Goal: Task Accomplishment & Management: Complete application form

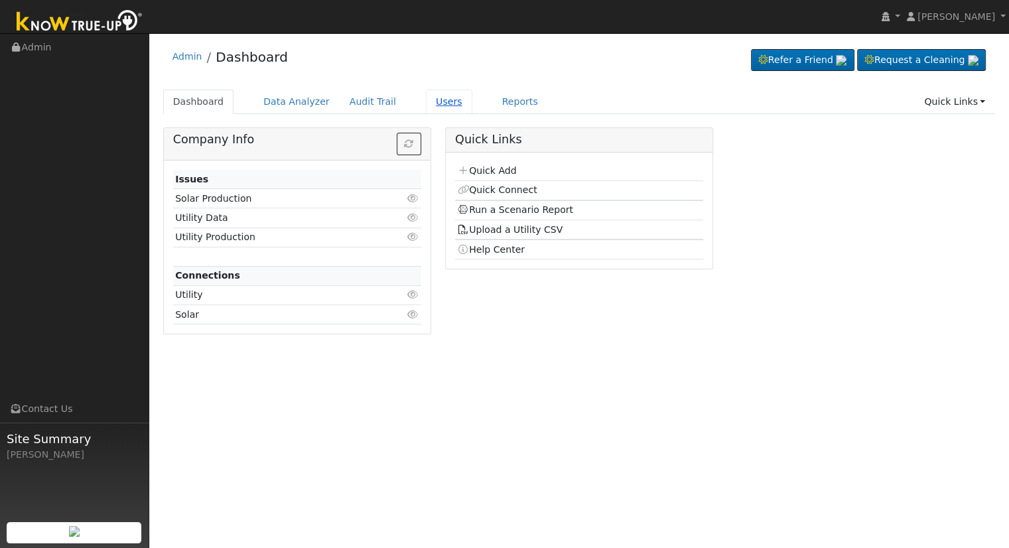
click at [426, 101] on link "Users" at bounding box center [449, 102] width 46 height 25
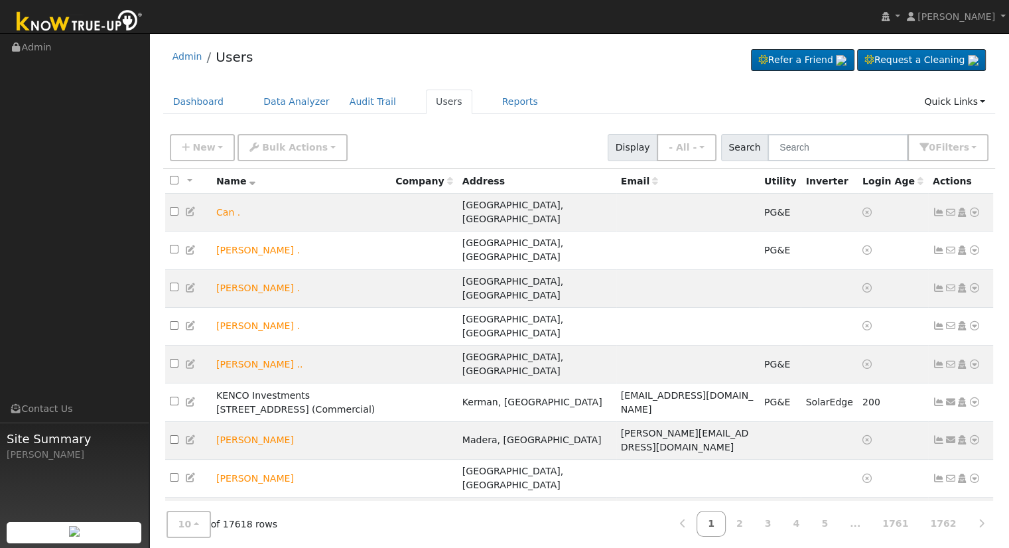
click at [616, 48] on div "Admin Users Refer a Friend Request a Cleaning" at bounding box center [579, 60] width 832 height 40
click at [835, 153] on input "text" at bounding box center [837, 147] width 141 height 27
type input "w"
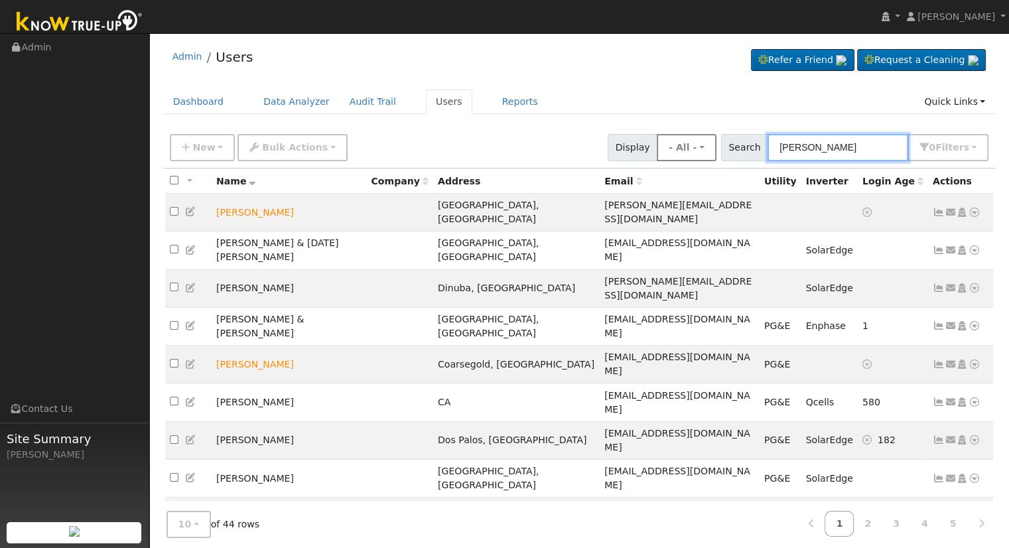
drag, startPoint x: 822, startPoint y: 148, endPoint x: 674, endPoint y: 151, distance: 148.6
click at [674, 151] on div "New Add User Quick Add Quick Connect Quick Convert Lead Bulk Actions Send Email…" at bounding box center [579, 145] width 824 height 32
click at [859, 149] on input "wilson" at bounding box center [837, 147] width 141 height 27
type input "w"
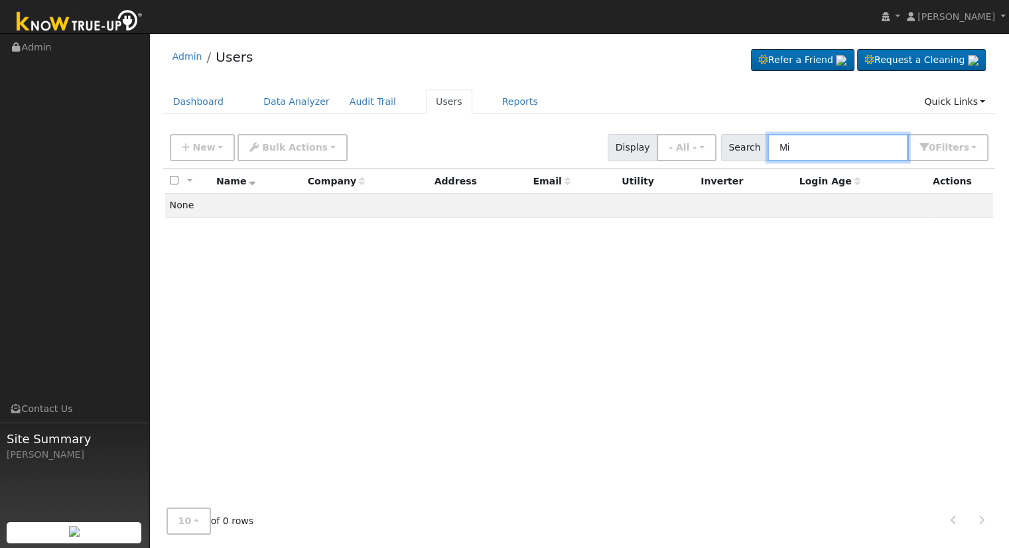
type input "M"
click at [867, 148] on input "Karrie Wilson" at bounding box center [837, 147] width 141 height 27
type input "K"
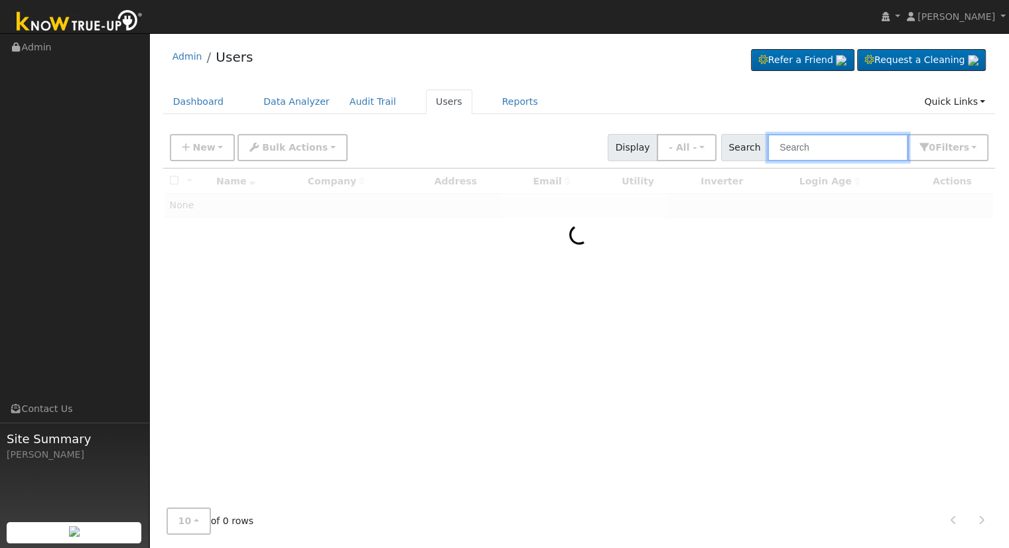
type input "k"
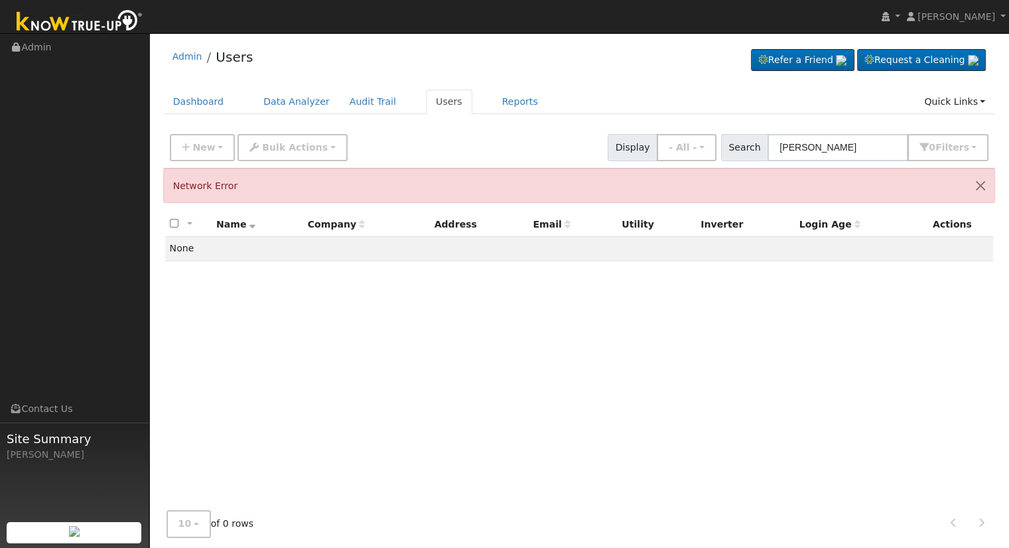
click at [663, 362] on div "All None All on page None on page Name Company Address Email Utility Inverter L…" at bounding box center [579, 376] width 832 height 329
click at [979, 182] on button "Close" at bounding box center [980, 185] width 28 height 32
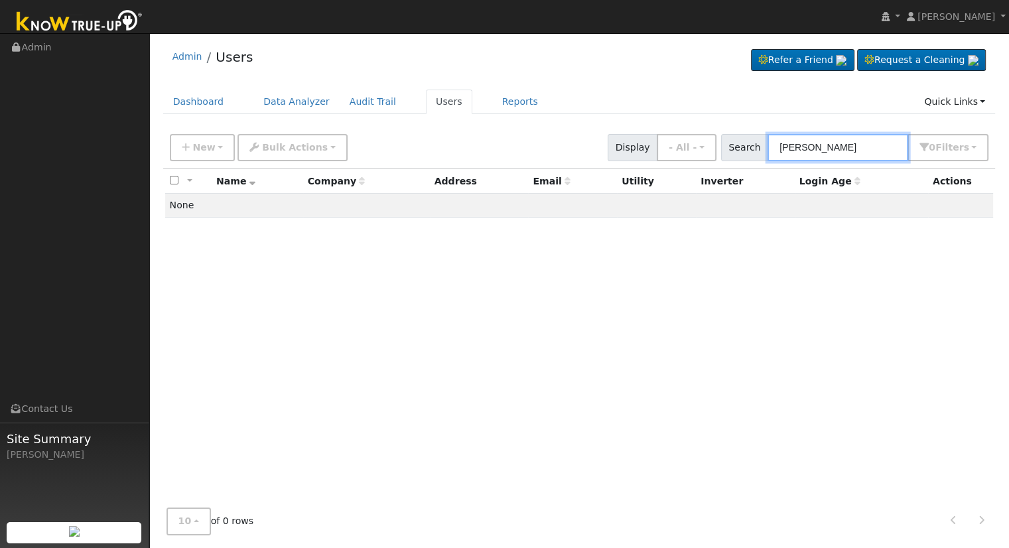
click at [873, 147] on input "Kerrie Wilson" at bounding box center [837, 147] width 141 height 27
drag, startPoint x: 863, startPoint y: 145, endPoint x: 751, endPoint y: 148, distance: 112.8
click at [751, 148] on div "Search Kerrie Wilson 0 Filter s My accounts Role Show - All - Show Leads Admin …" at bounding box center [855, 147] width 268 height 27
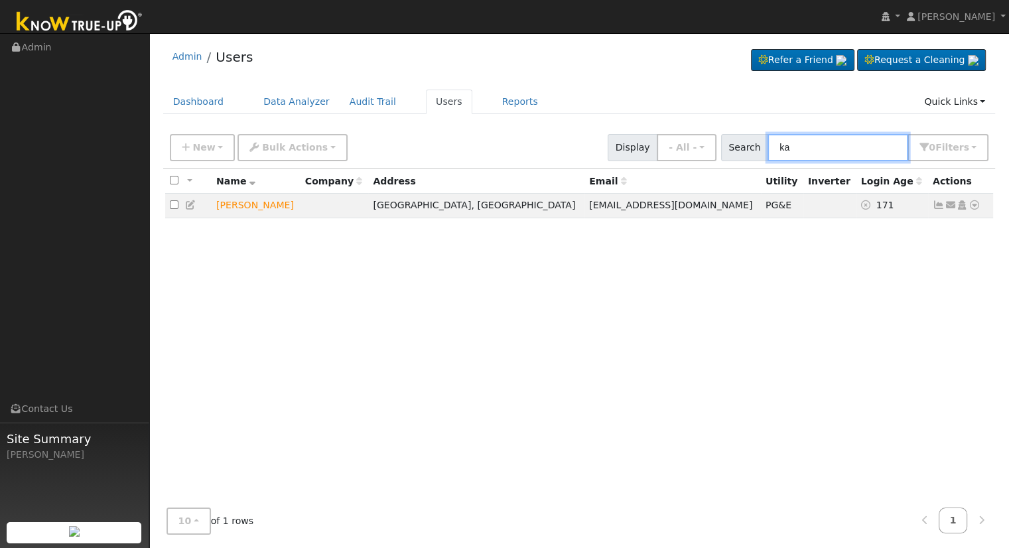
type input "k"
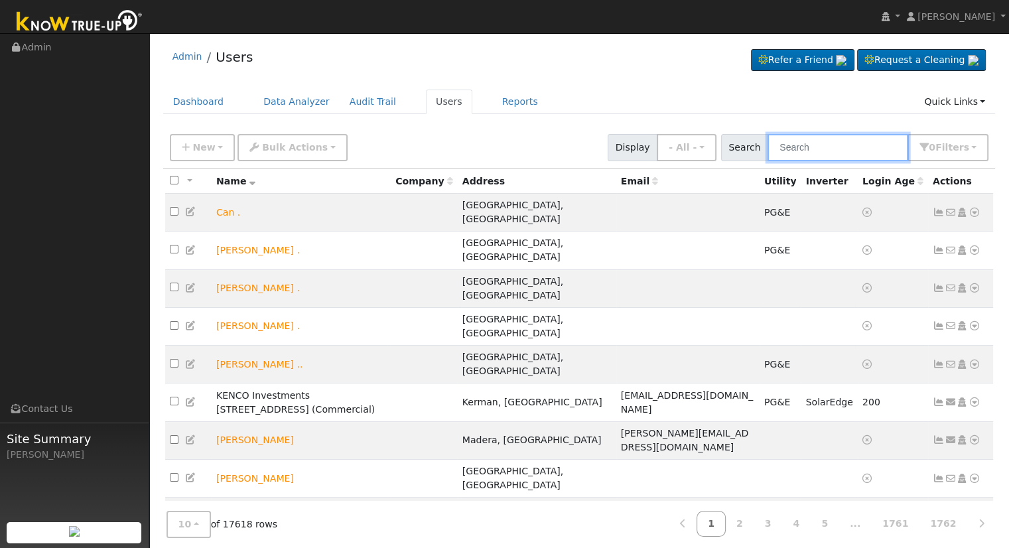
type input "<"
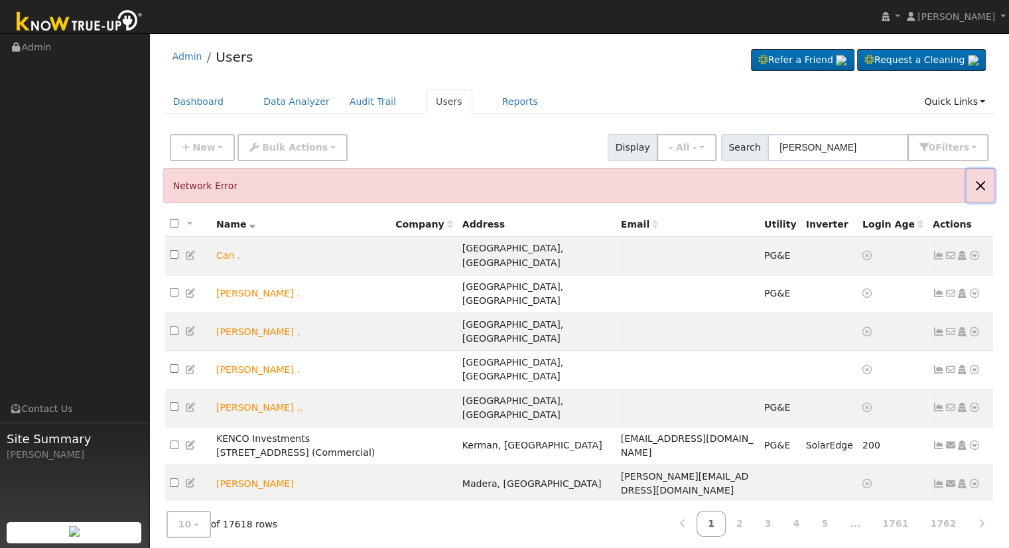
click at [983, 181] on button "Close" at bounding box center [980, 185] width 28 height 32
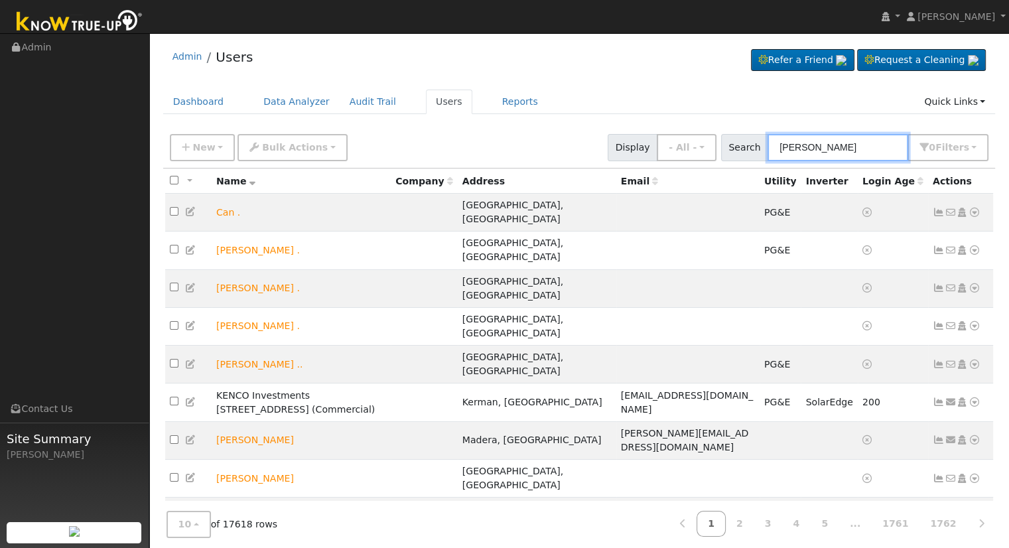
click at [843, 146] on input "Mike Wilson" at bounding box center [837, 147] width 141 height 27
click at [872, 143] on input "Mike Wilson" at bounding box center [837, 147] width 141 height 27
drag, startPoint x: 868, startPoint y: 145, endPoint x: 704, endPoint y: 139, distance: 163.9
click at [704, 139] on div "New Add User Quick Add Quick Connect Quick Convert Lead Bulk Actions Send Email…" at bounding box center [579, 145] width 824 height 32
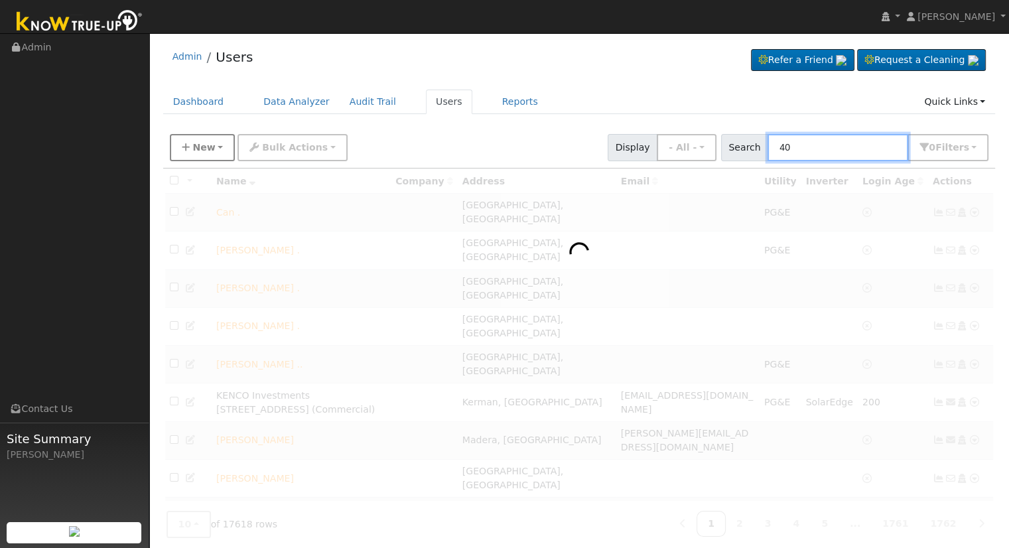
type input "4"
click at [210, 145] on span "New" at bounding box center [203, 147] width 23 height 11
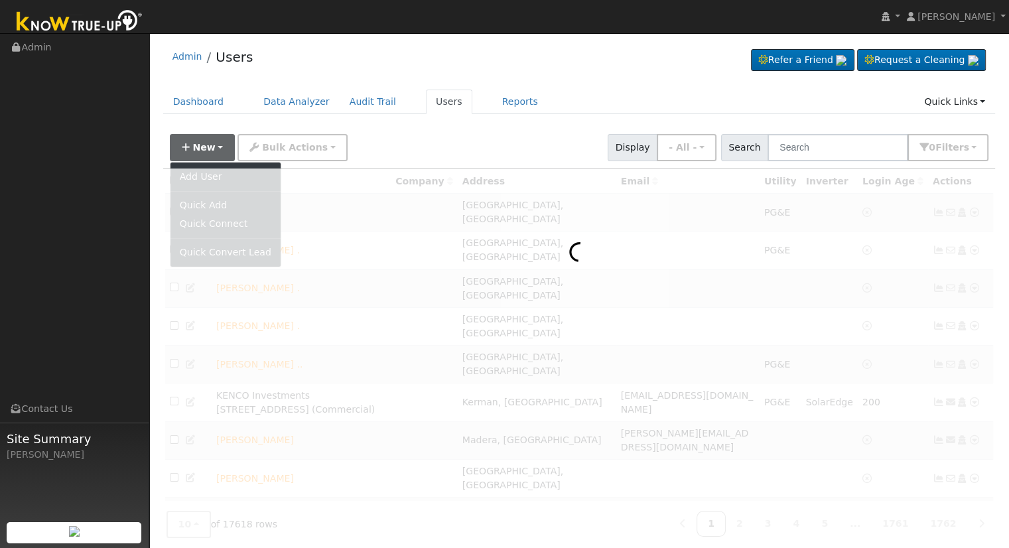
click at [223, 181] on div at bounding box center [579, 376] width 832 height 416
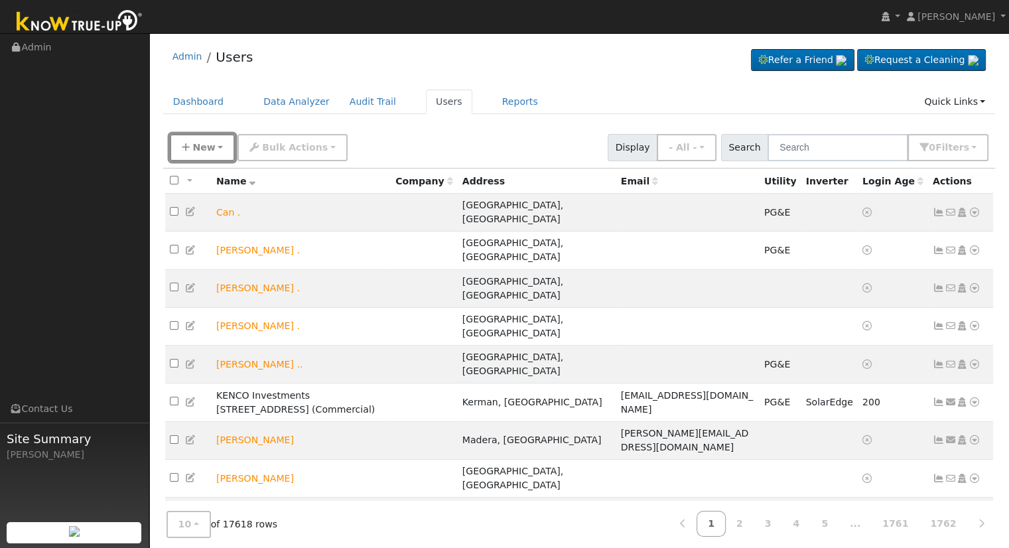
click at [212, 150] on button "New" at bounding box center [203, 147] width 66 height 27
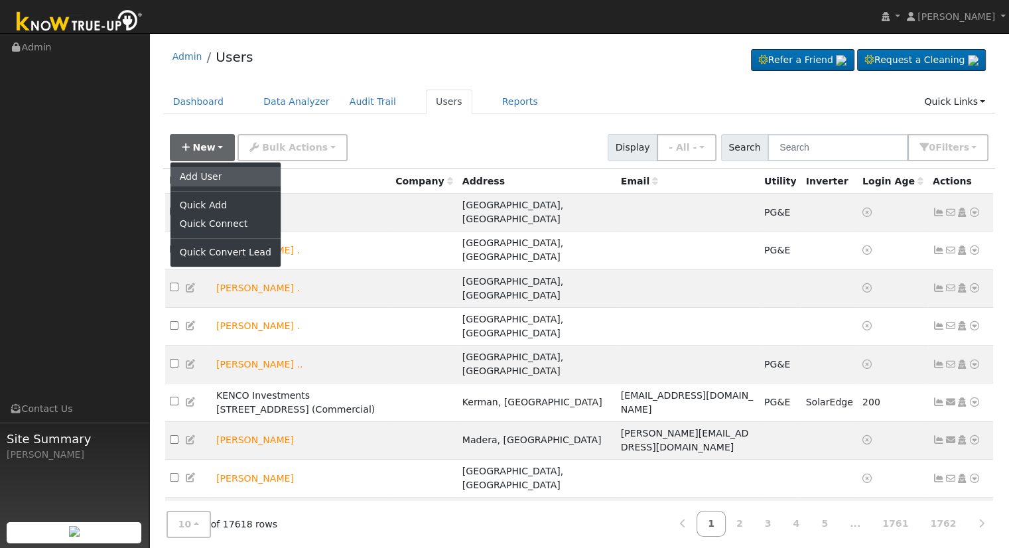
click at [212, 176] on link "Add User" at bounding box center [225, 176] width 110 height 19
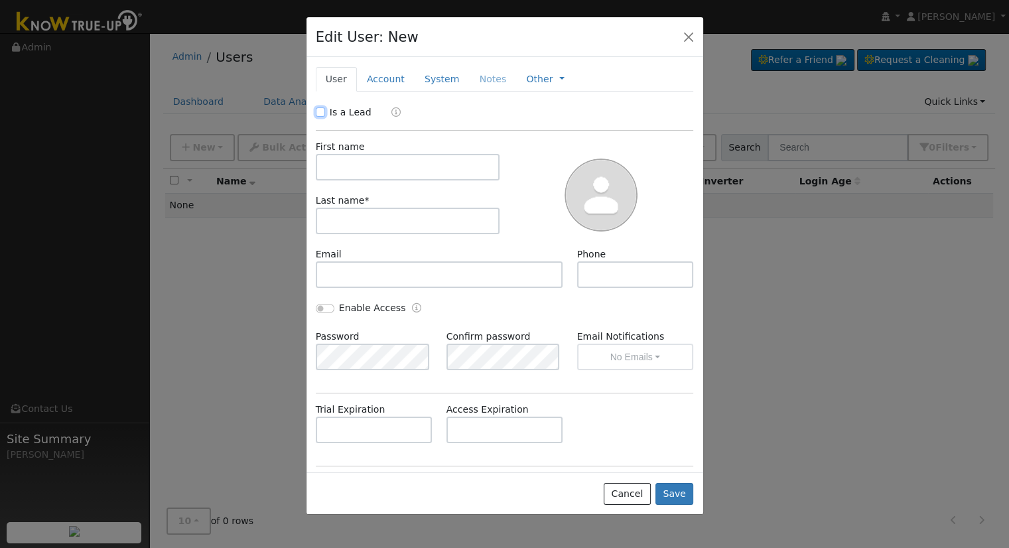
click at [320, 113] on input "Is a Lead" at bounding box center [320, 111] width 9 height 9
checkbox input "true"
click at [359, 172] on input "text" at bounding box center [408, 167] width 184 height 27
type input "K"
type input "Michael"
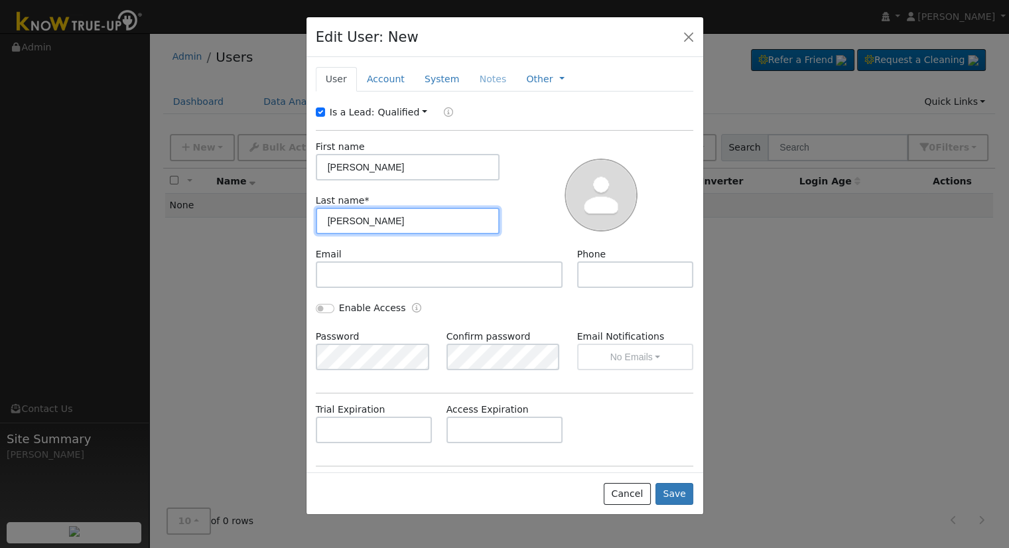
type input "Wilson"
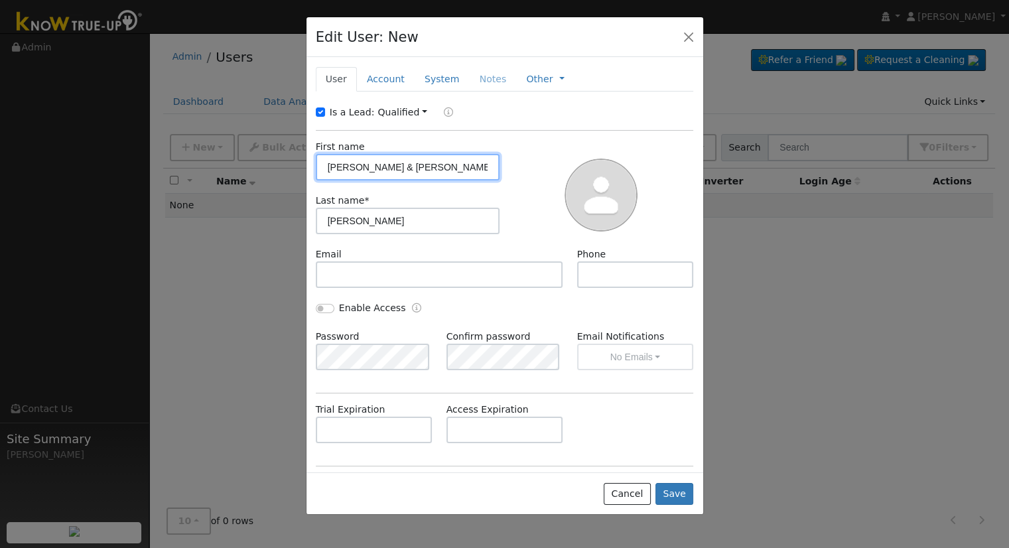
type input "Michael & Karrie"
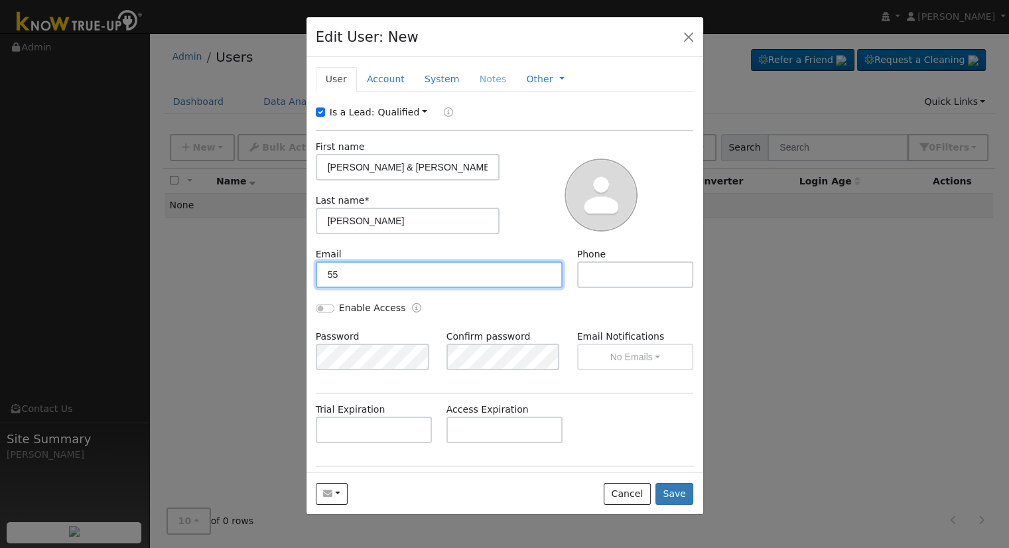
type input "5"
click at [384, 78] on link "Account" at bounding box center [386, 79] width 58 height 25
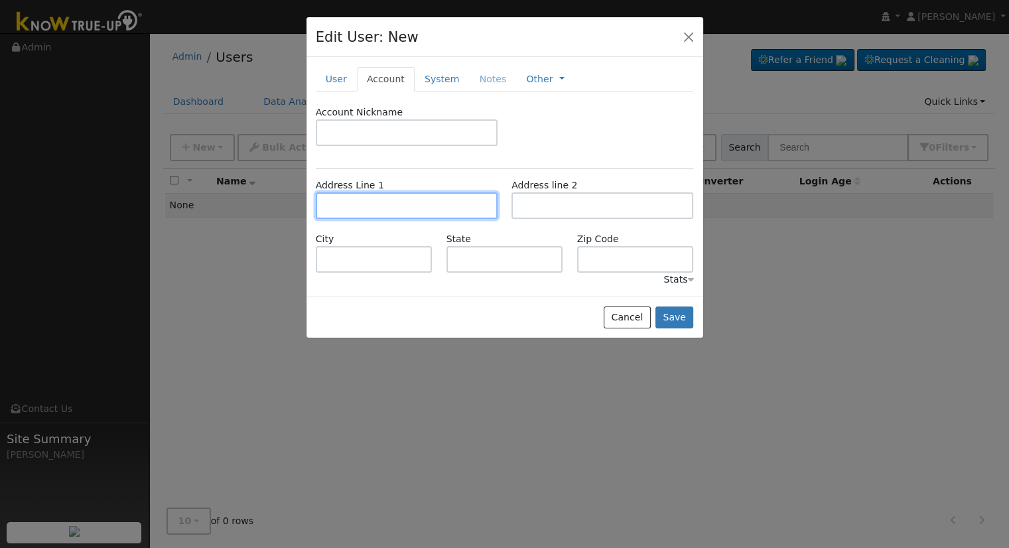
click at [378, 204] on input "text" at bounding box center [407, 205] width 182 height 27
type input "40593 Road 64"
type input "Dinuba"
type input "CA"
type input "93618"
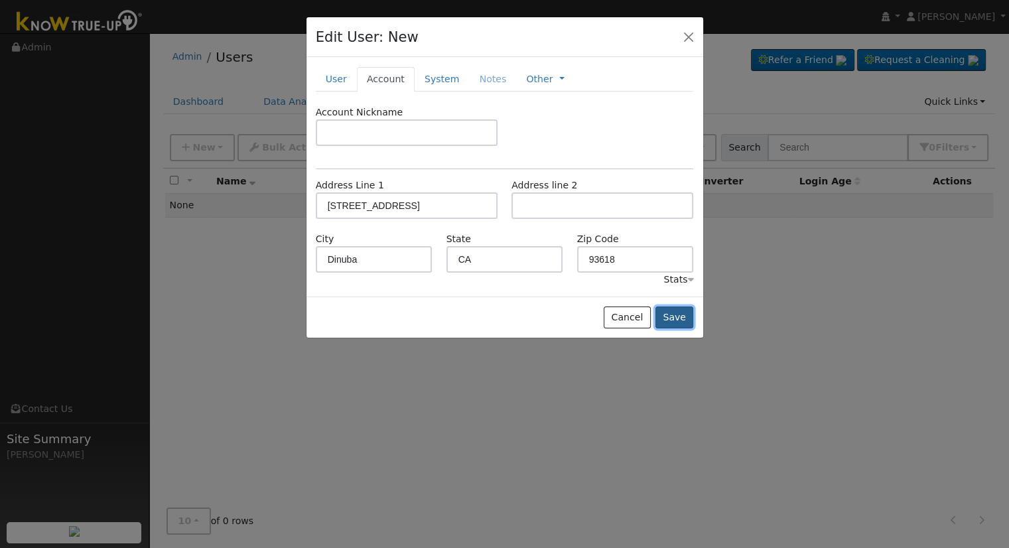
click at [692, 315] on button "Save" at bounding box center [674, 317] width 38 height 23
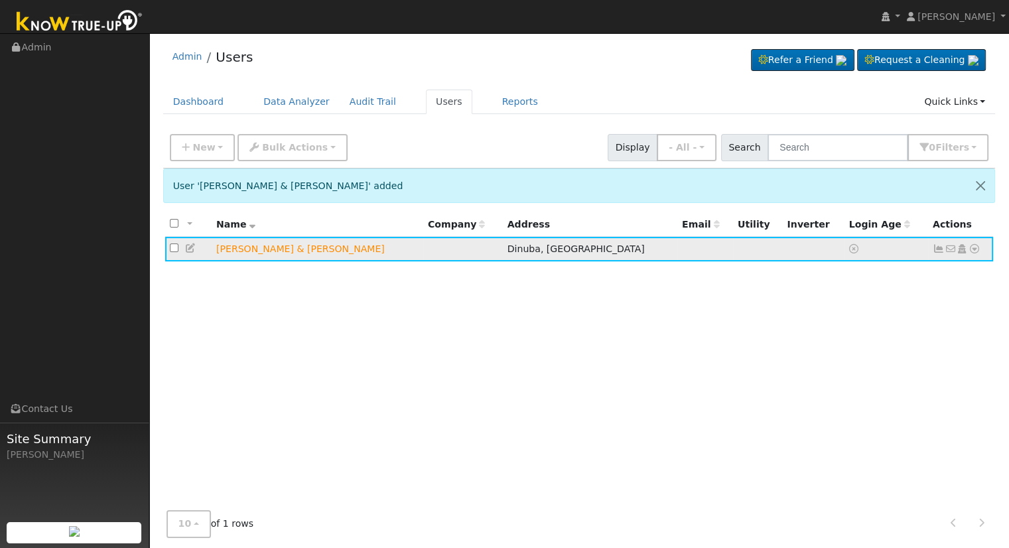
click at [971, 249] on icon at bounding box center [974, 248] width 12 height 9
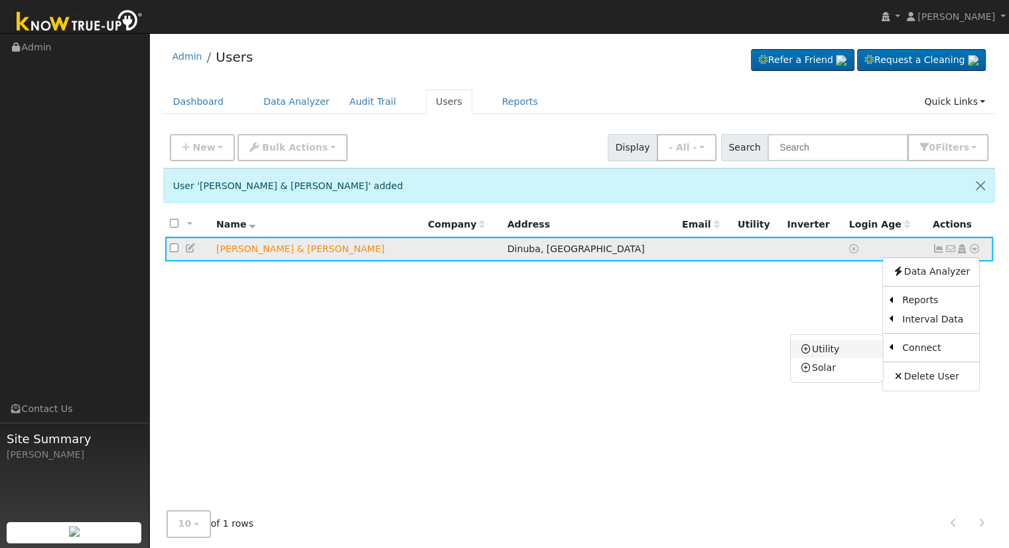
click at [843, 351] on link "Utility" at bounding box center [836, 348] width 92 height 19
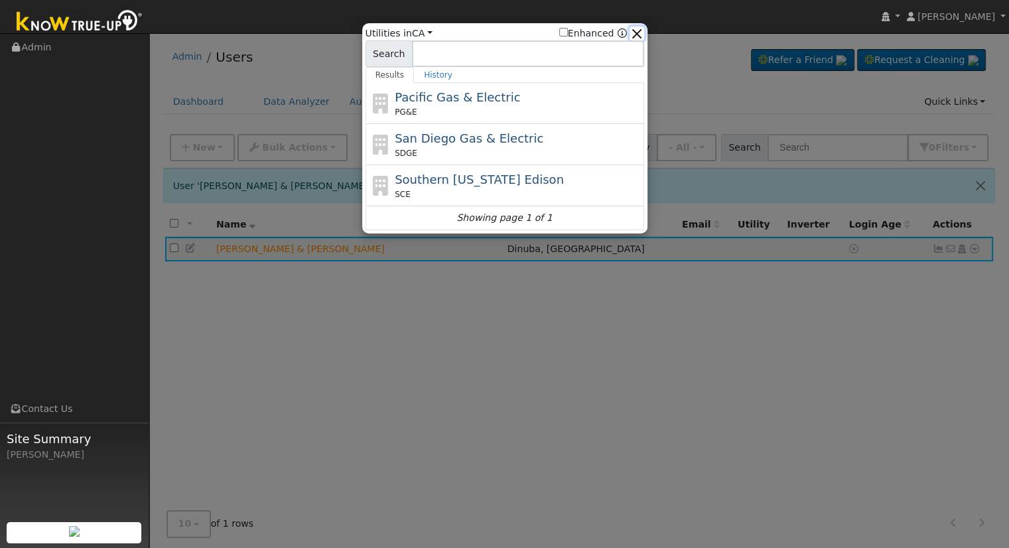
click at [640, 30] on button "button" at bounding box center [636, 34] width 14 height 14
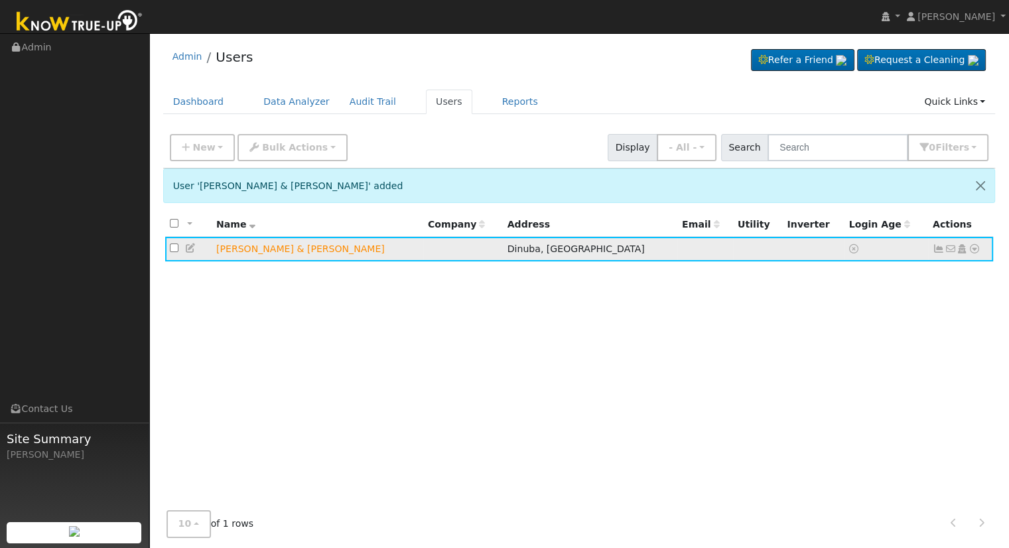
click at [188, 248] on icon at bounding box center [191, 247] width 12 height 9
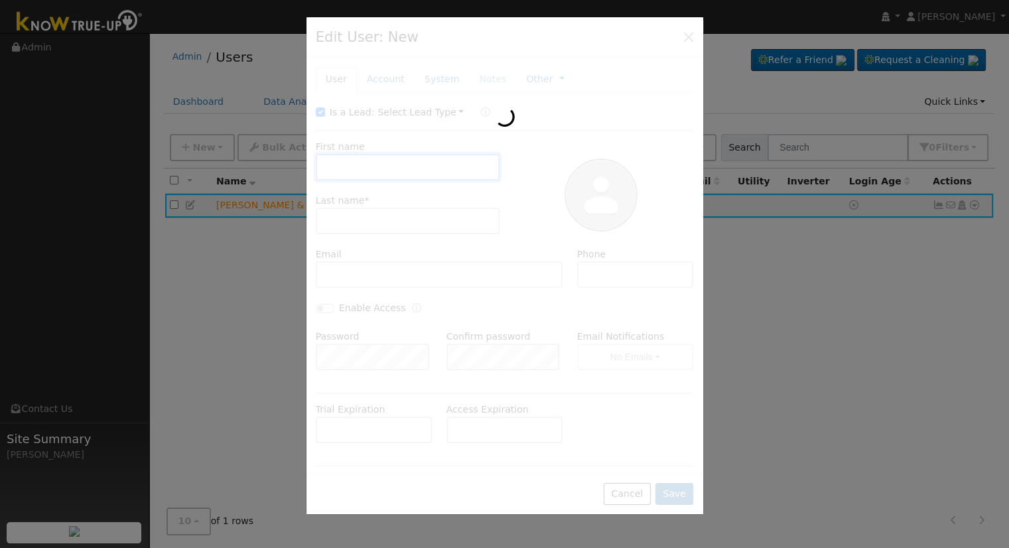
type input "Michael & Karrie"
type input "Wilson"
type input "Default Account"
type input "40593 Road 64"
type input "Dinuba"
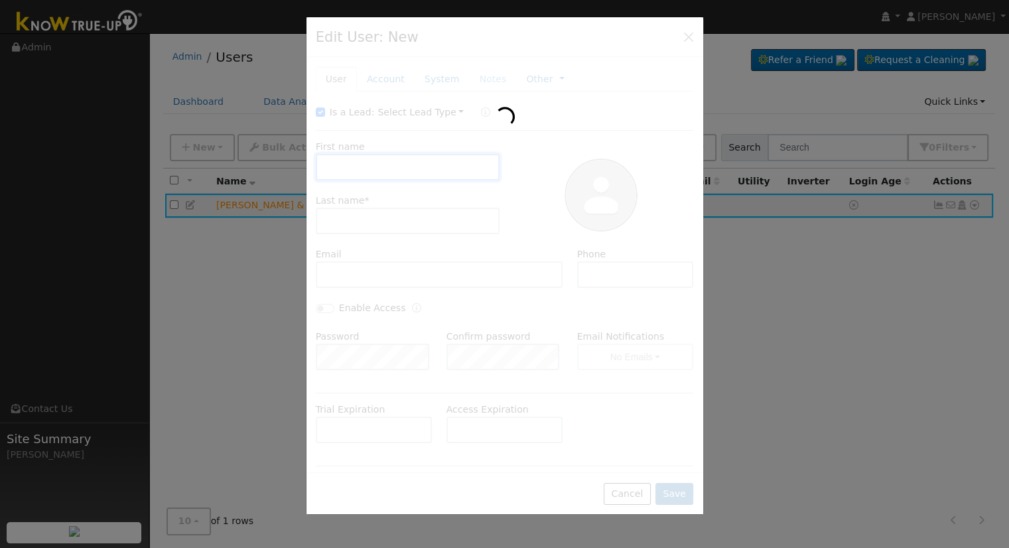
type input "CA"
type input "93618"
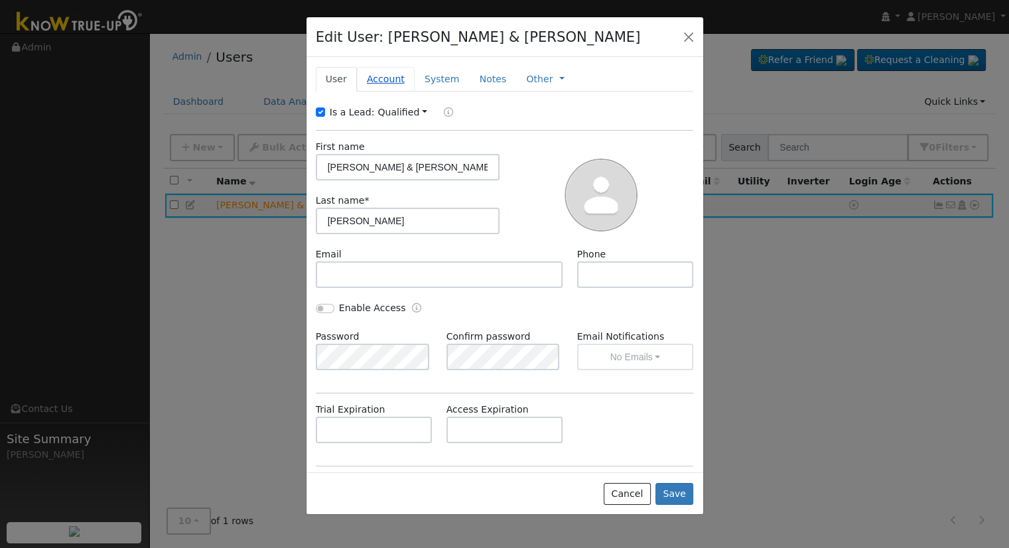
click at [390, 79] on link "Account" at bounding box center [386, 79] width 58 height 25
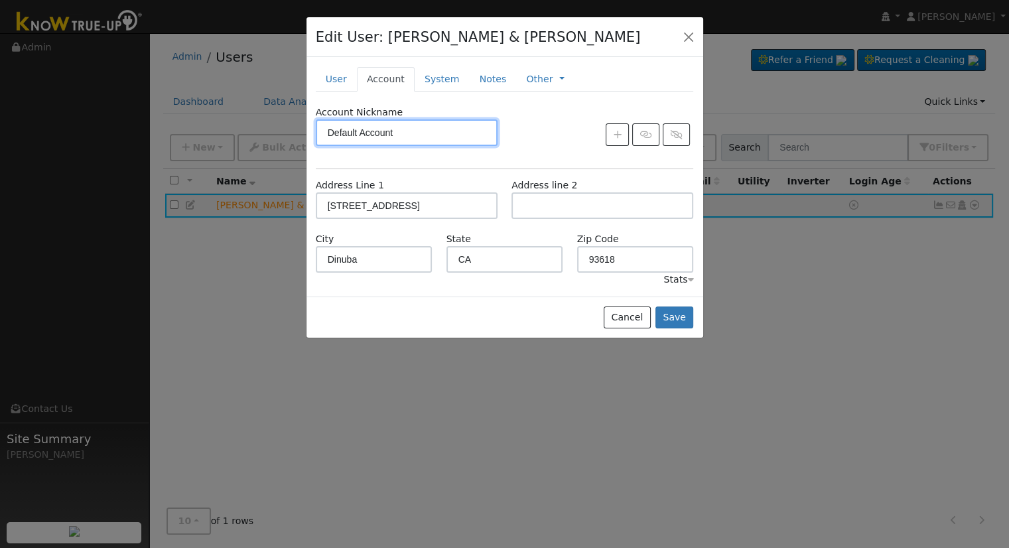
click at [415, 129] on input "Default Account" at bounding box center [407, 132] width 182 height 27
drag, startPoint x: 408, startPoint y: 129, endPoint x: 311, endPoint y: 125, distance: 96.9
click at [312, 126] on div "Account Nickname Default Account" at bounding box center [406, 125] width 196 height 40
type input "House"
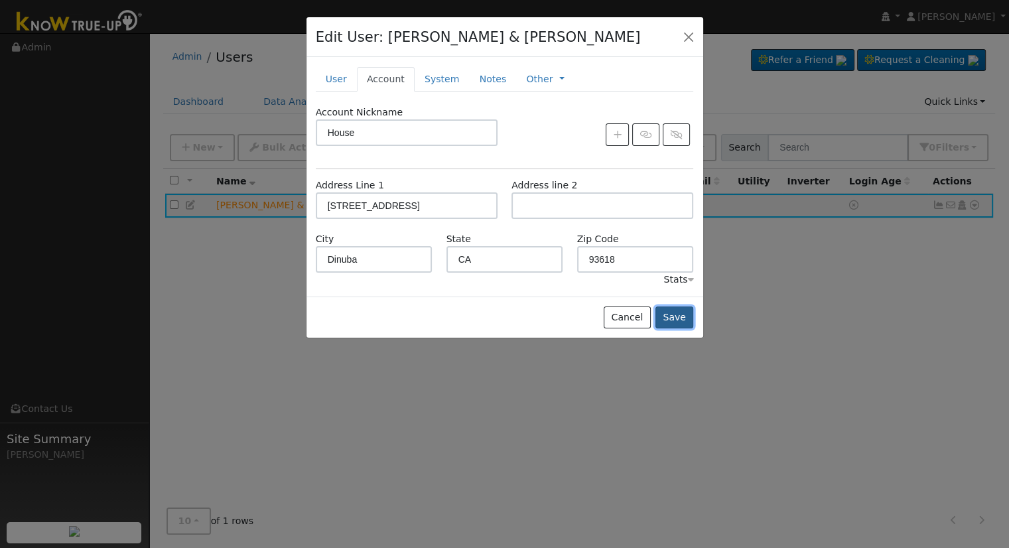
click at [675, 318] on button "Save" at bounding box center [674, 317] width 38 height 23
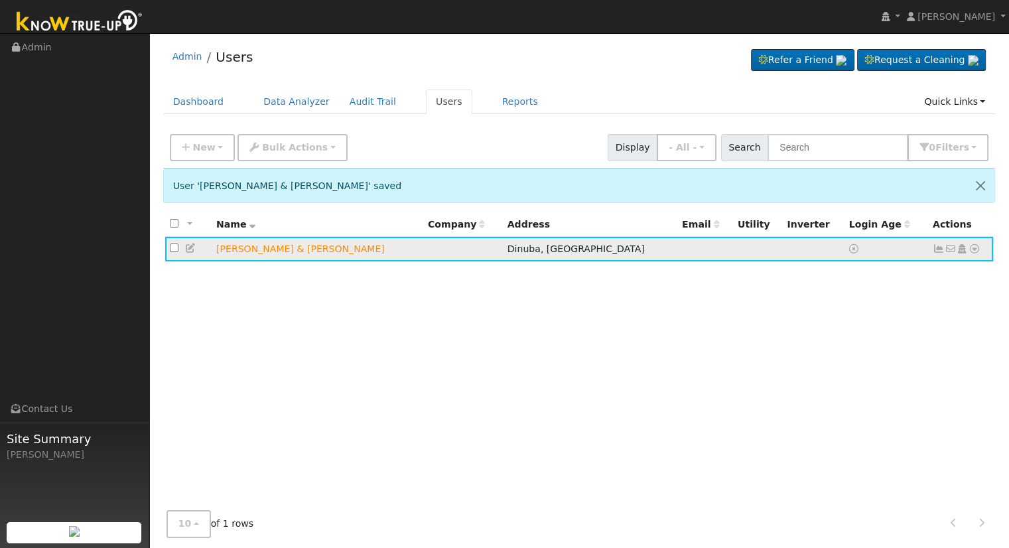
click at [188, 248] on icon at bounding box center [191, 247] width 12 height 9
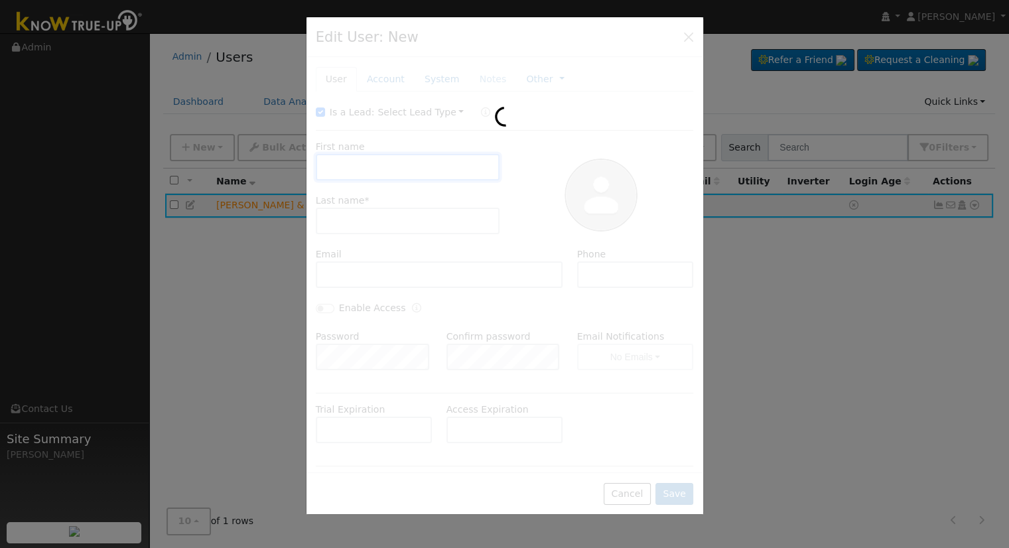
type input "Michael & Karrie"
type input "Wilson"
type input "House"
type input "40593 Road 64"
type input "Dinuba"
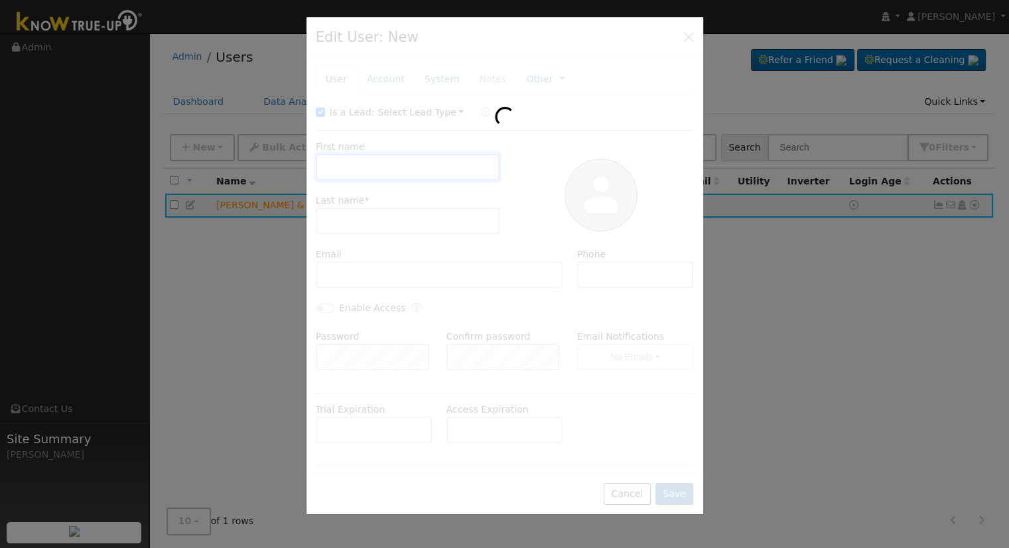
type input "CA"
type input "93618"
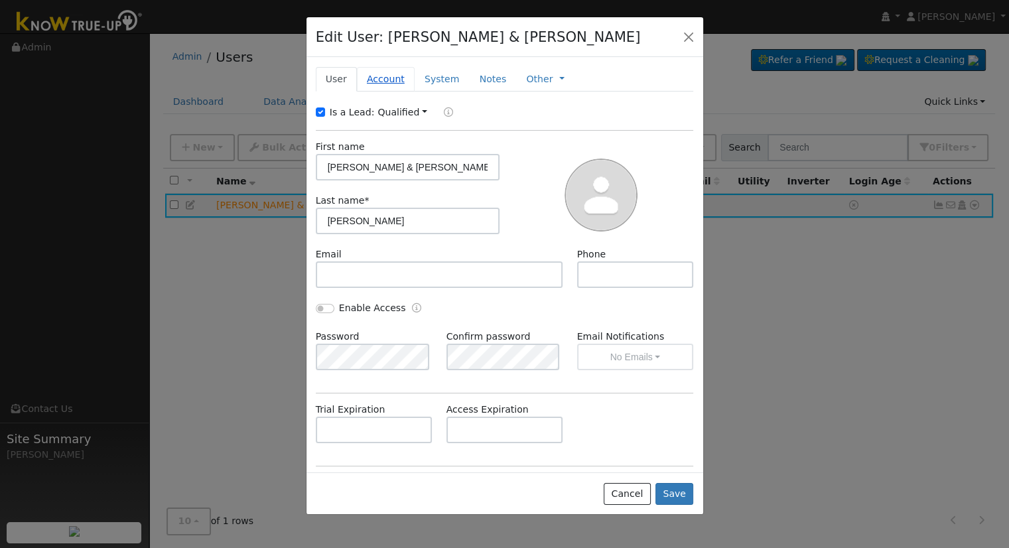
click at [373, 76] on link "Account" at bounding box center [386, 79] width 58 height 25
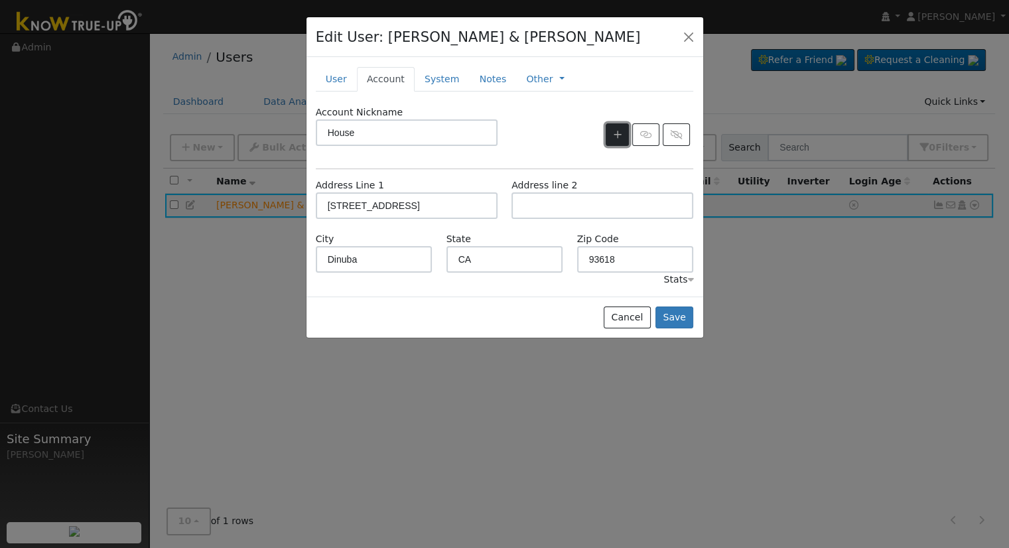
click at [621, 132] on icon "button" at bounding box center [617, 134] width 8 height 9
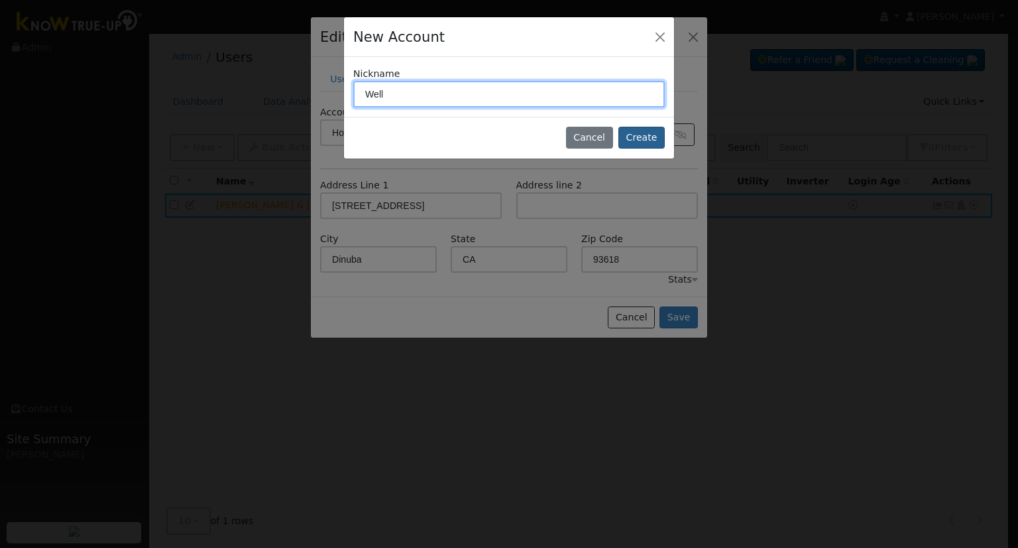
type input "Well"
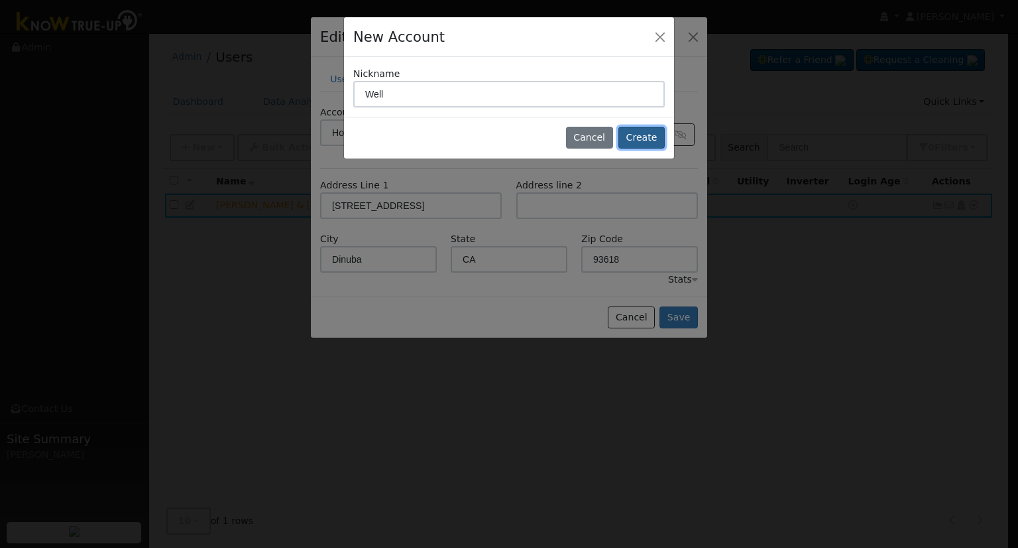
click at [640, 139] on button "Create" at bounding box center [642, 138] width 46 height 23
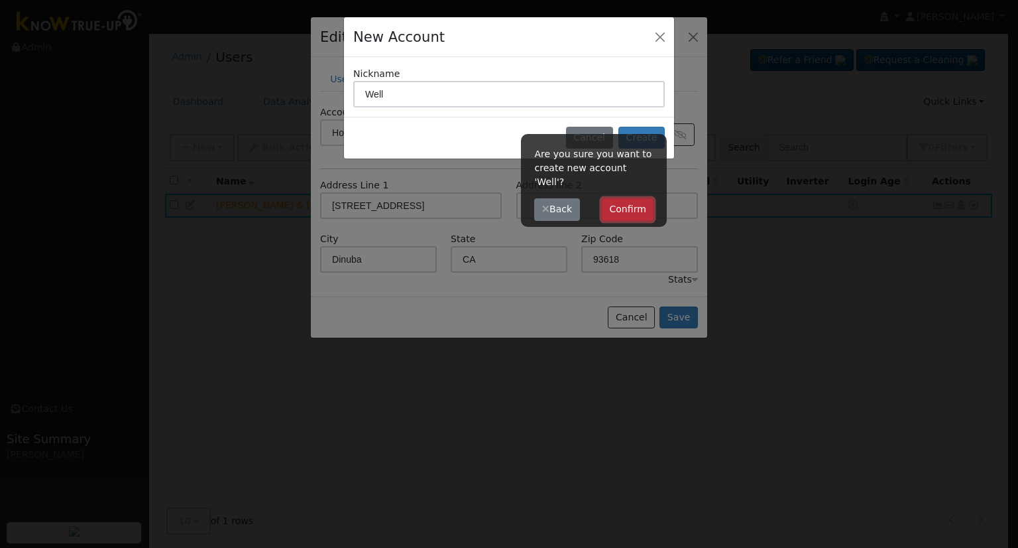
click at [625, 198] on button "Confirm" at bounding box center [628, 209] width 52 height 23
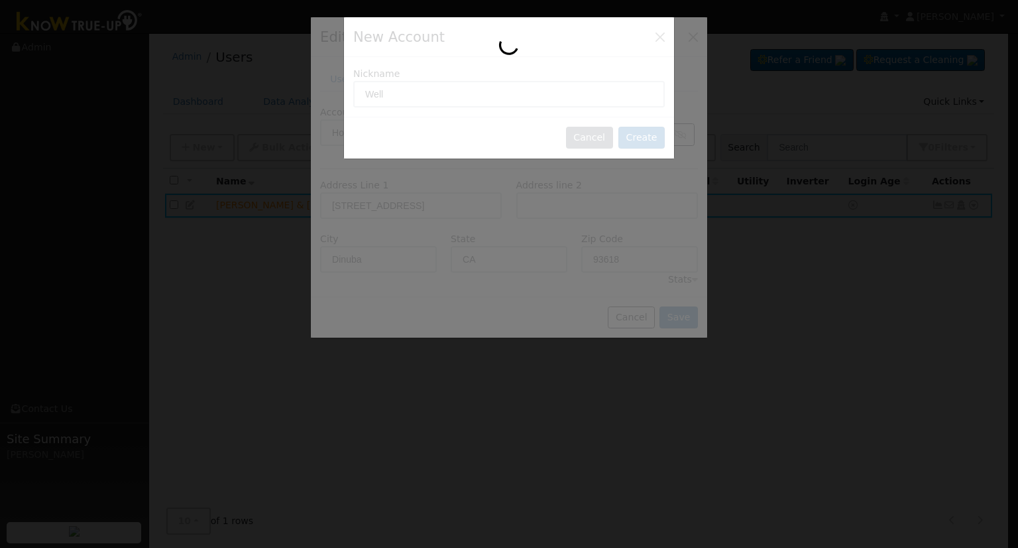
type input "Well"
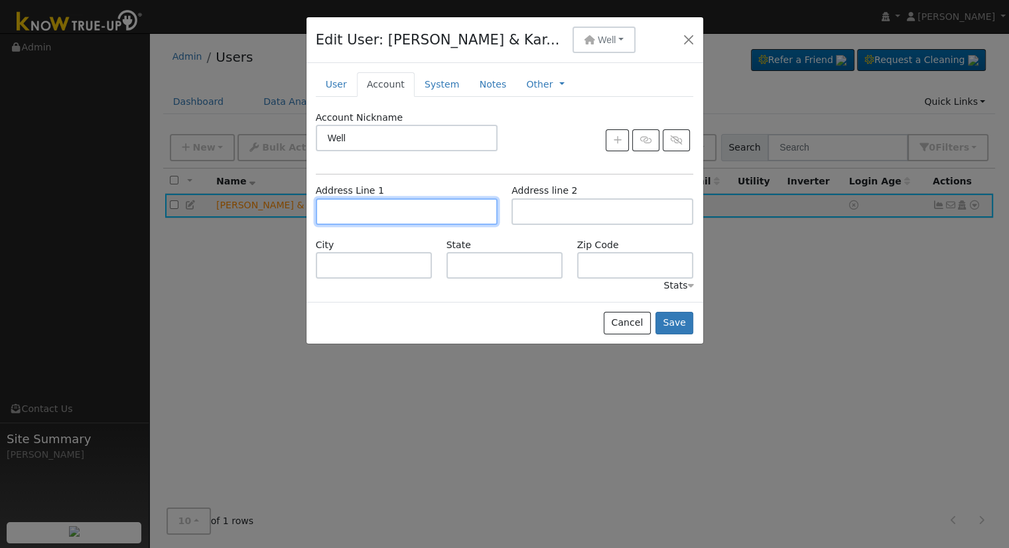
click at [402, 208] on input "text" at bounding box center [407, 211] width 182 height 27
type input "40593 Road 64"
type input "Dinuba"
type input "CA"
type input "93618"
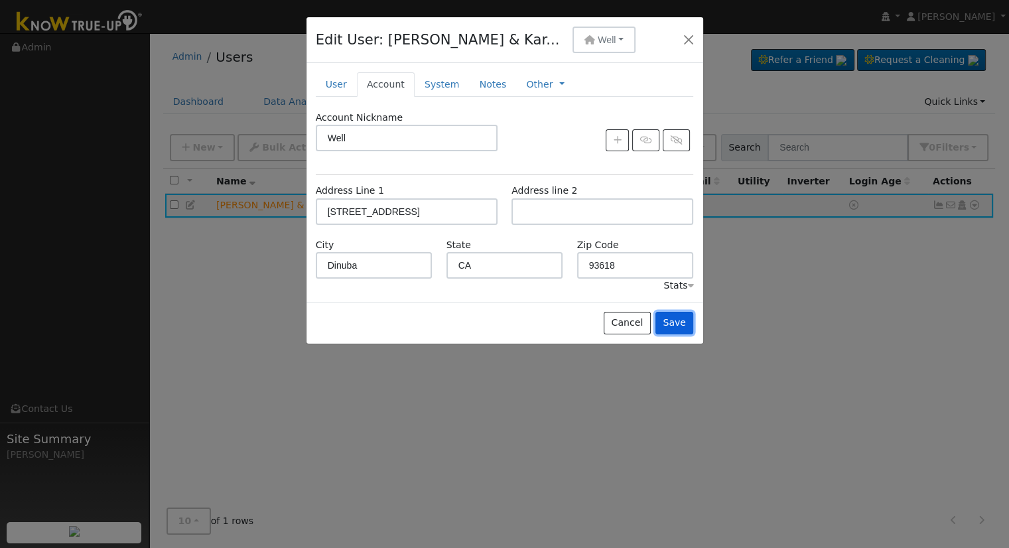
click at [681, 319] on button "Save" at bounding box center [674, 323] width 38 height 23
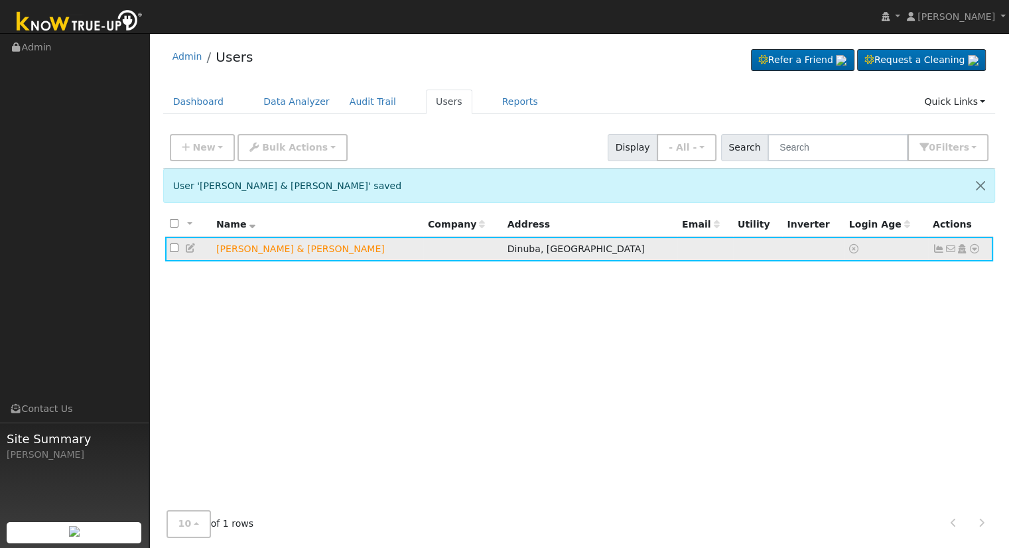
click at [973, 246] on icon at bounding box center [974, 248] width 12 height 9
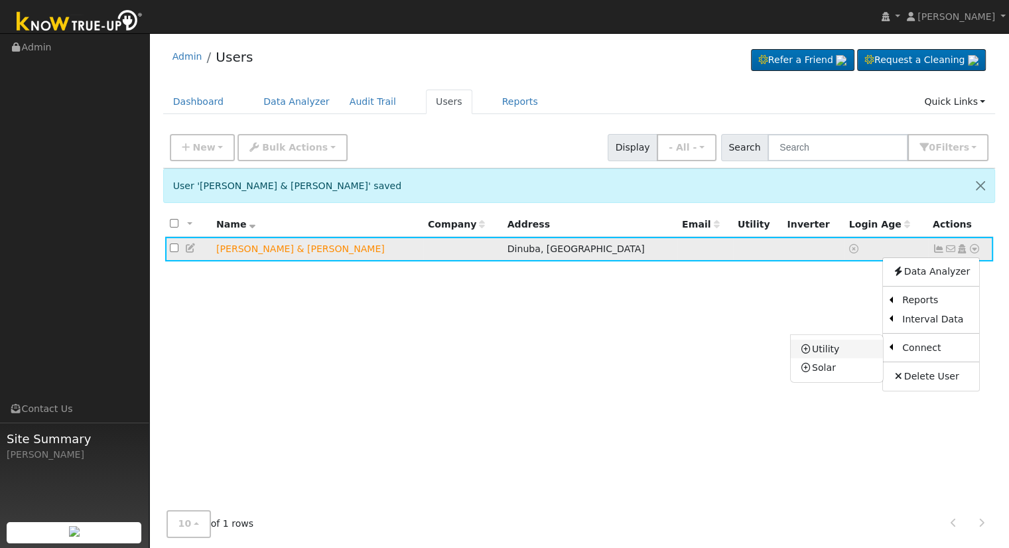
click at [841, 351] on link "Utility" at bounding box center [836, 348] width 92 height 19
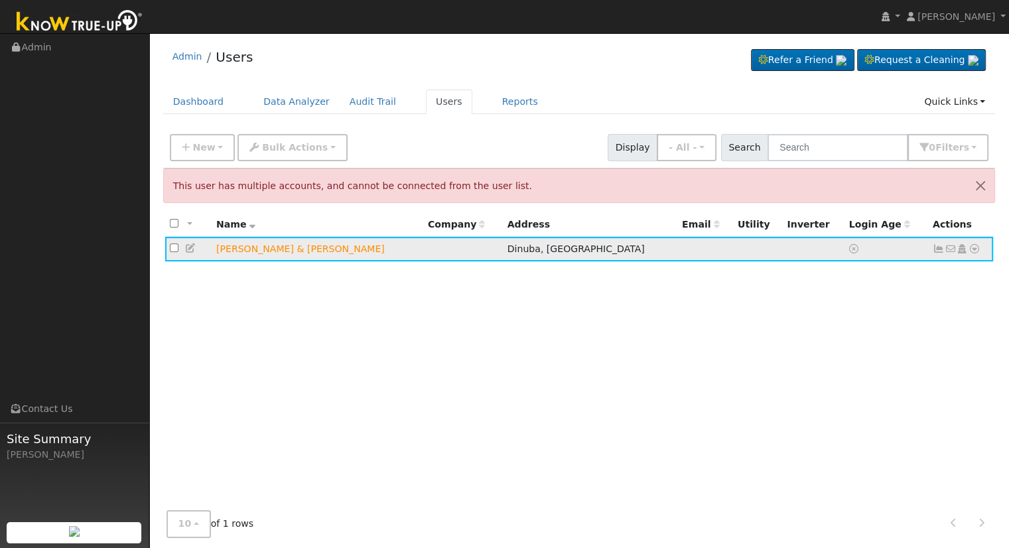
click at [976, 242] on link at bounding box center [974, 249] width 12 height 14
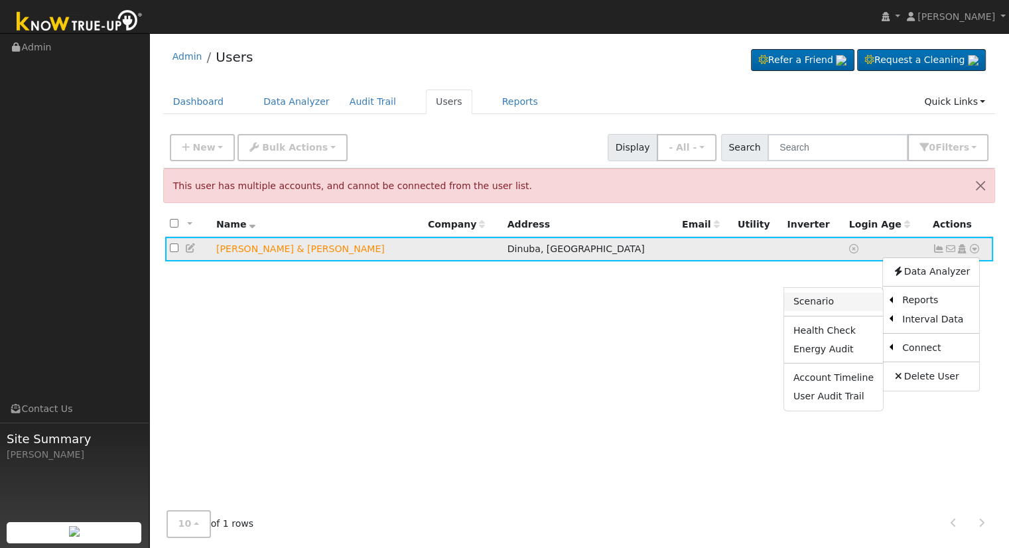
click at [832, 302] on link "Scenario" at bounding box center [833, 301] width 99 height 19
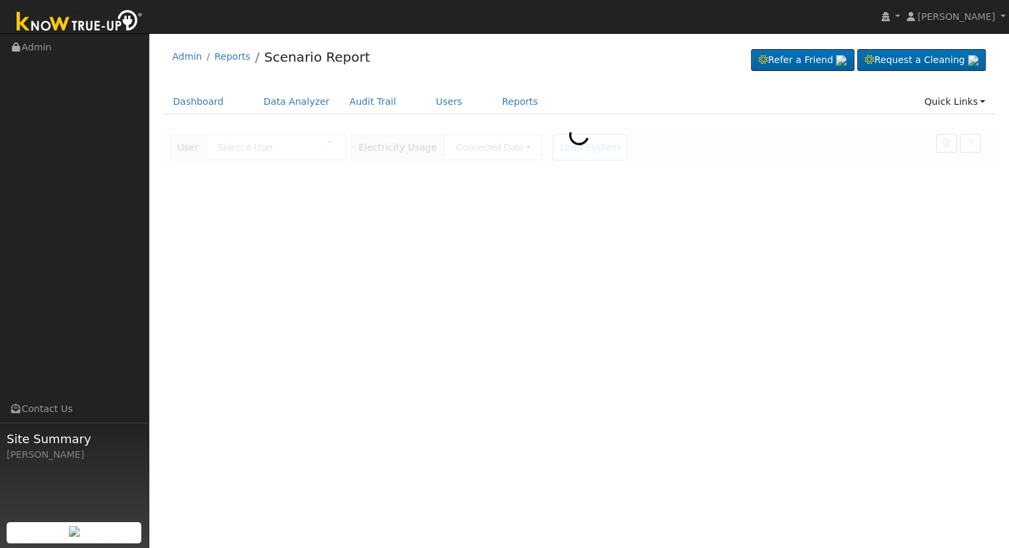
type input "[PERSON_NAME] & [PERSON_NAME]"
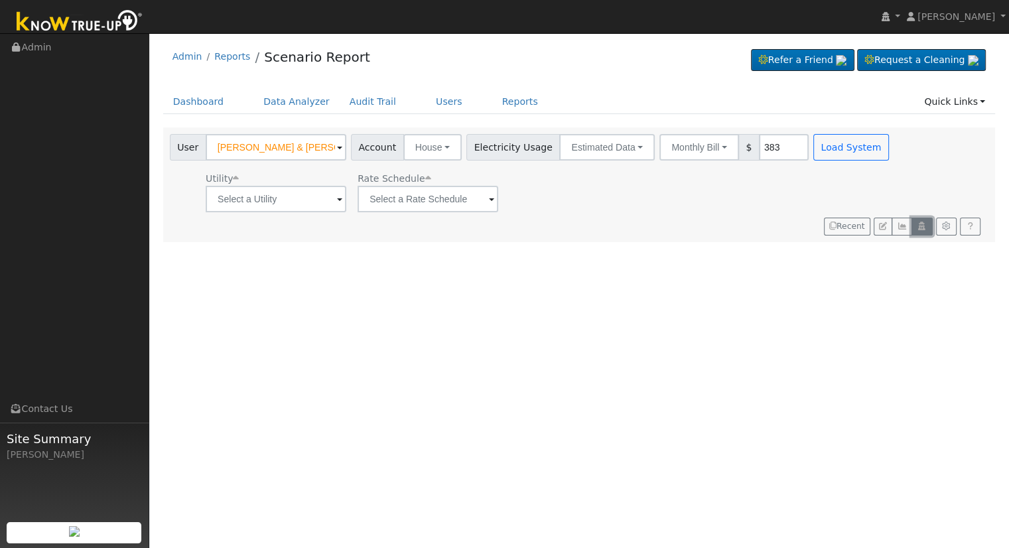
click at [922, 226] on icon "button" at bounding box center [921, 226] width 10 height 8
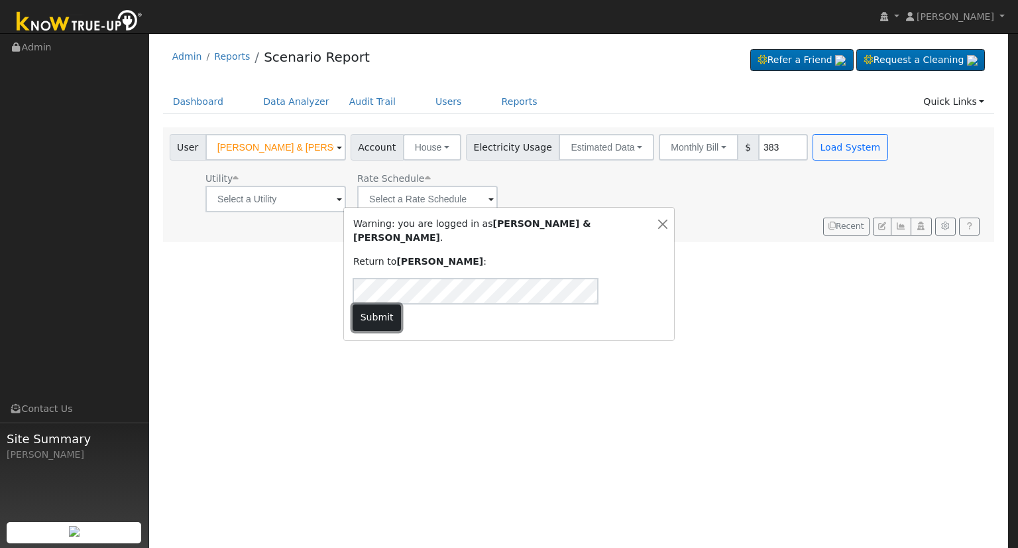
click at [401, 304] on button "Submit" at bounding box center [377, 317] width 48 height 27
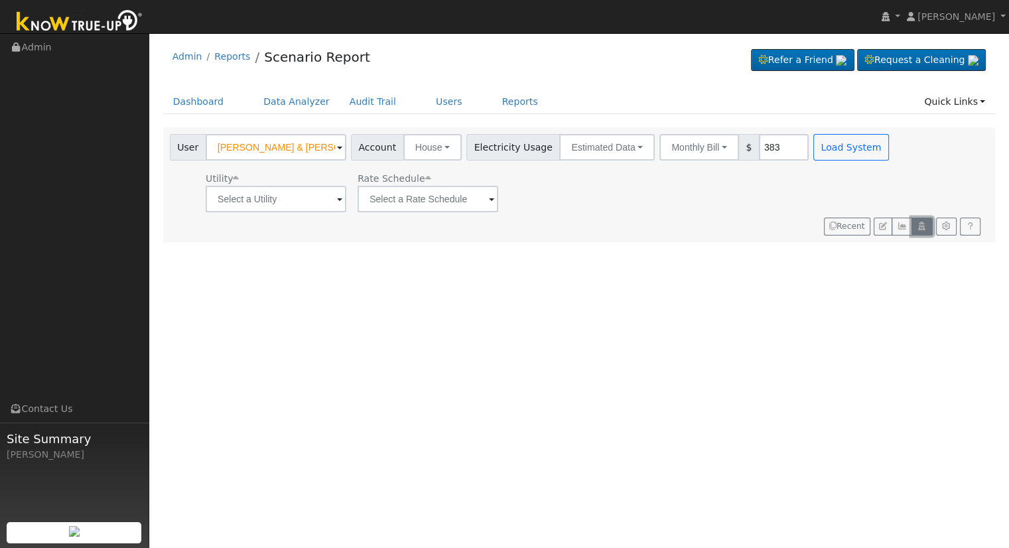
click at [922, 227] on icon "button" at bounding box center [921, 226] width 10 height 8
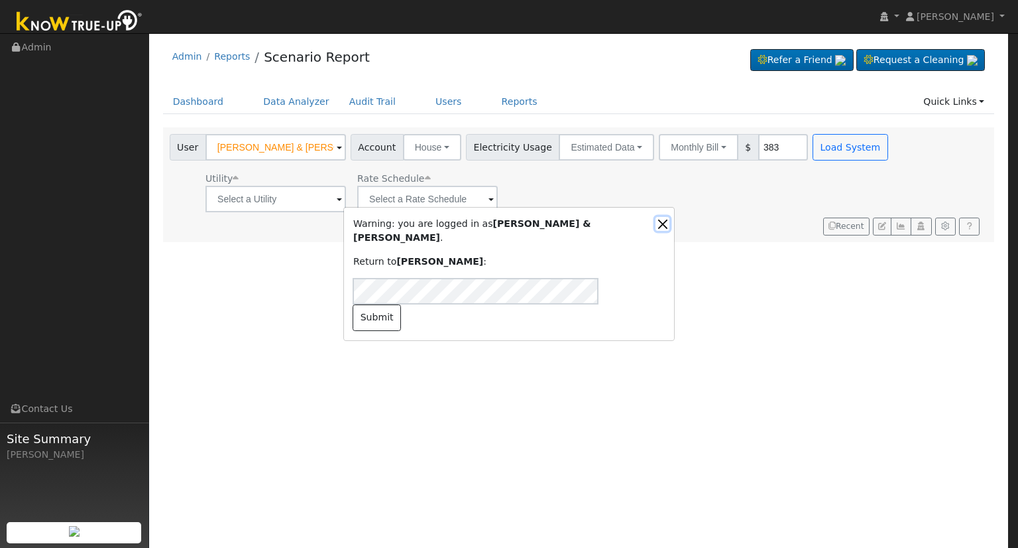
click at [660, 231] on button "Close" at bounding box center [663, 224] width 14 height 14
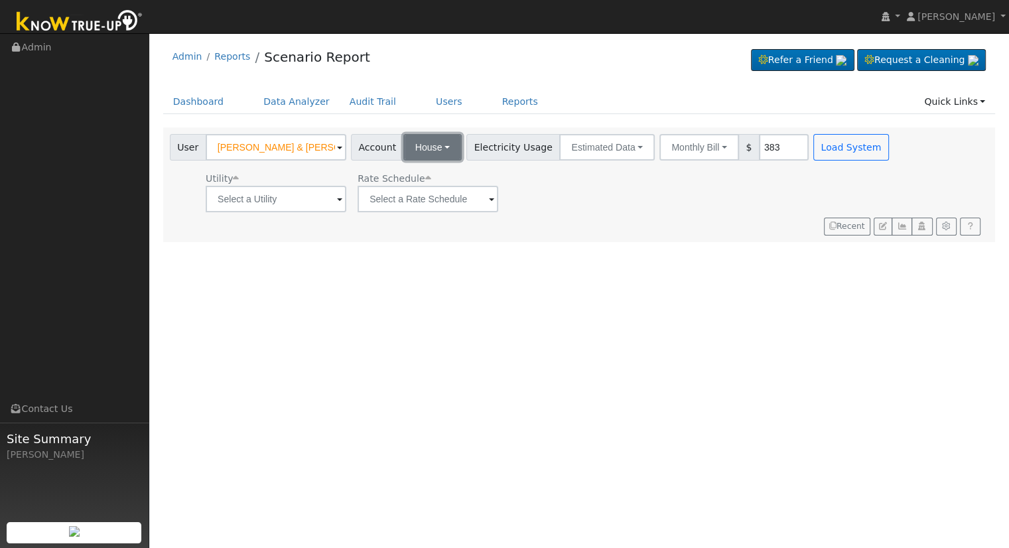
click at [438, 144] on button "House" at bounding box center [432, 147] width 58 height 27
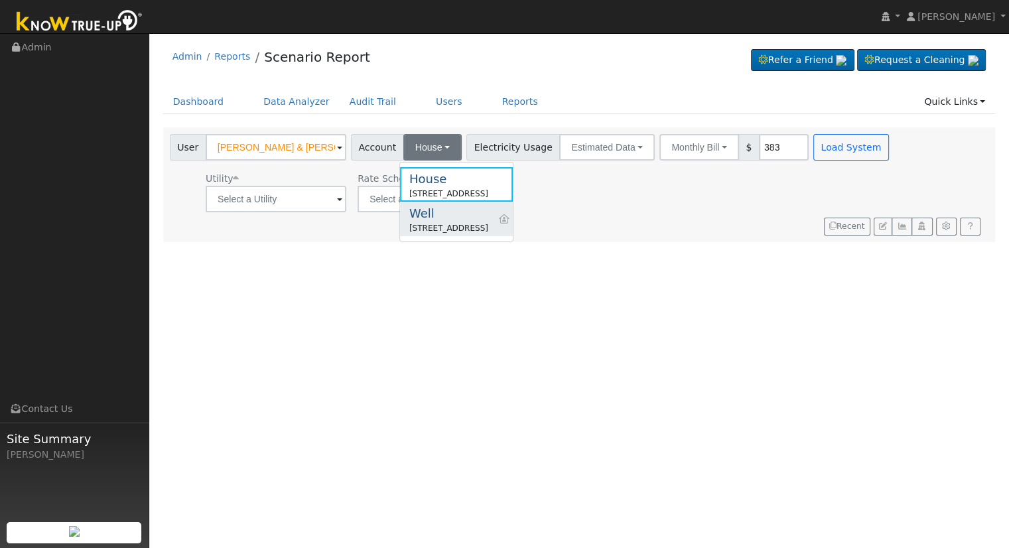
click at [457, 219] on div "Well" at bounding box center [448, 213] width 79 height 18
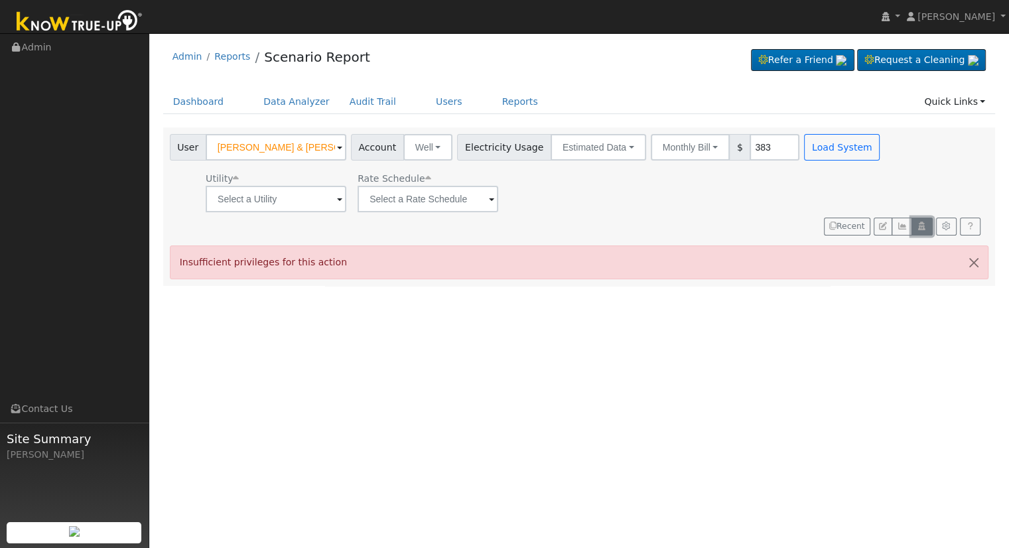
click at [918, 226] on icon "button" at bounding box center [921, 226] width 10 height 8
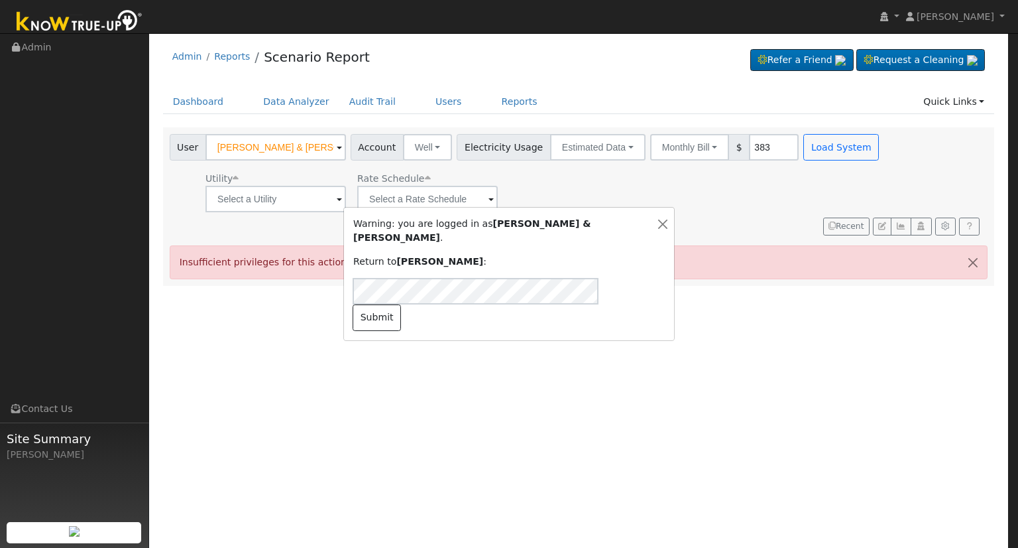
click at [759, 375] on div "Warning: you are logged in as [PERSON_NAME] & [PERSON_NAME] . Return to [PERSON…" at bounding box center [509, 274] width 1018 height 548
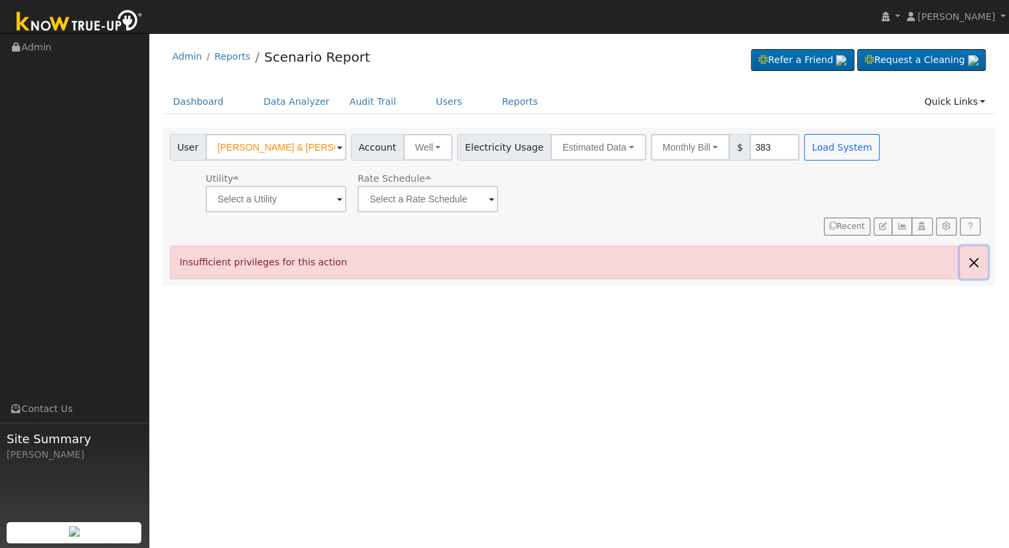
click at [977, 255] on button "button" at bounding box center [973, 262] width 28 height 32
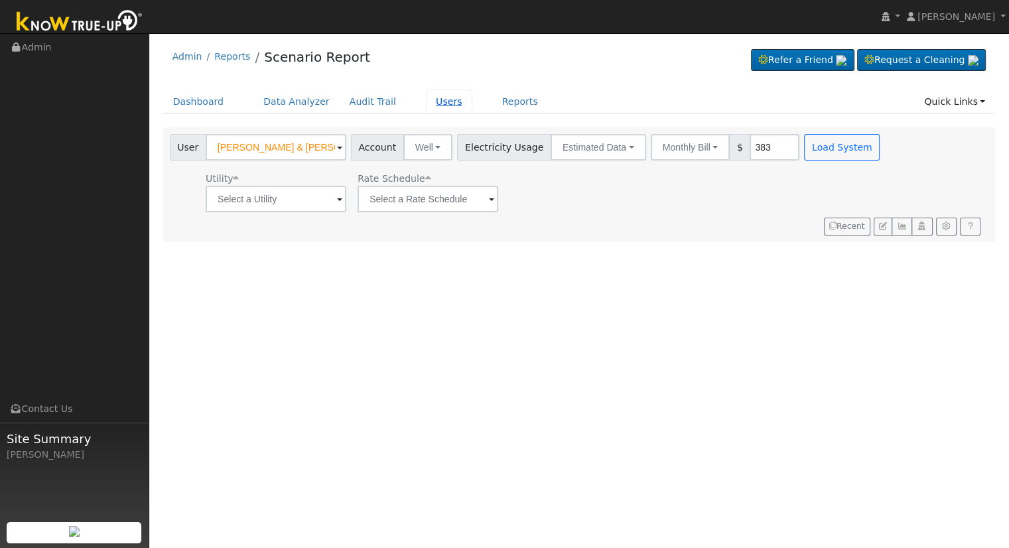
click at [426, 99] on link "Users" at bounding box center [449, 102] width 46 height 25
